Goal: Use online tool/utility

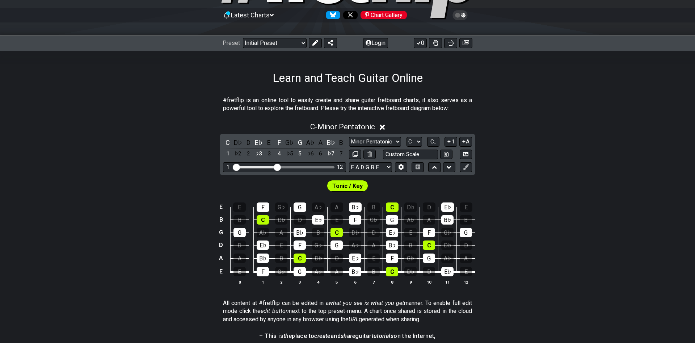
scroll to position [74, 0]
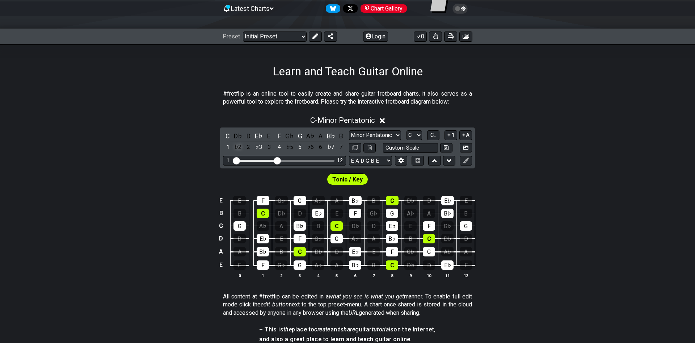
click at [238, 147] on div "♭2" at bounding box center [238, 147] width 9 height 10
click at [238, 147] on div "♯1" at bounding box center [238, 147] width 9 height 10
click at [238, 147] on div "♭2" at bounding box center [238, 147] width 9 height 10
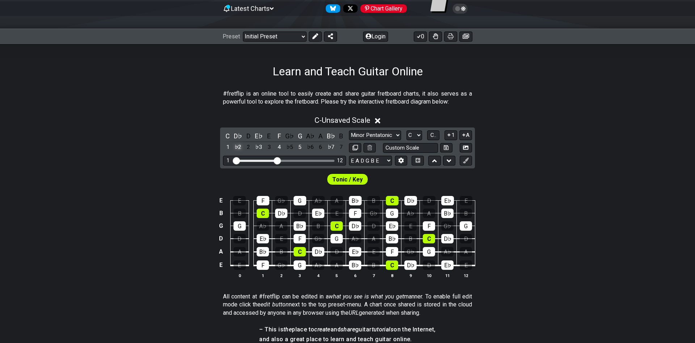
click at [236, 147] on div "♭2" at bounding box center [238, 147] width 9 height 10
click at [257, 139] on div "E♭" at bounding box center [258, 136] width 9 height 10
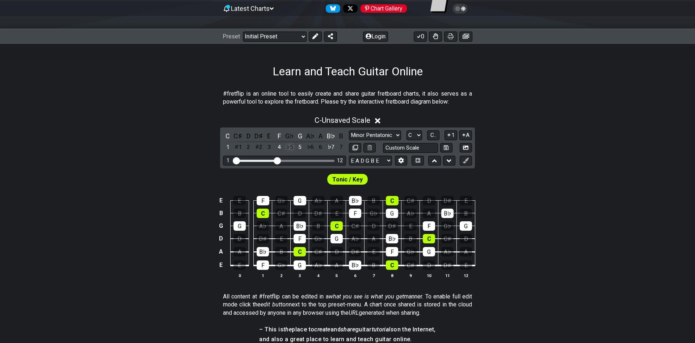
click at [286, 148] on div "♭5" at bounding box center [289, 147] width 9 height 10
click at [288, 148] on div "♭5" at bounding box center [289, 147] width 9 height 10
click at [246, 137] on div "D" at bounding box center [248, 136] width 9 height 10
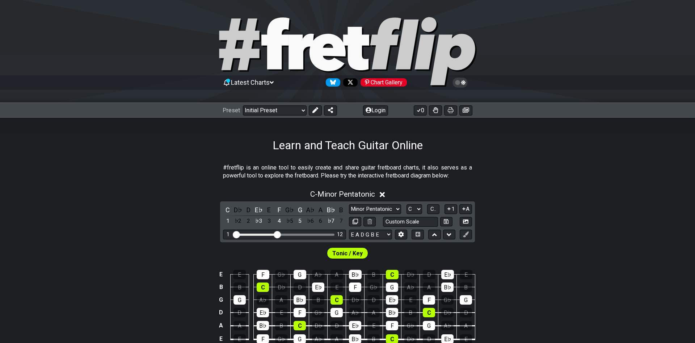
scroll to position [74, 0]
